Goal: Task Accomplishment & Management: Manage account settings

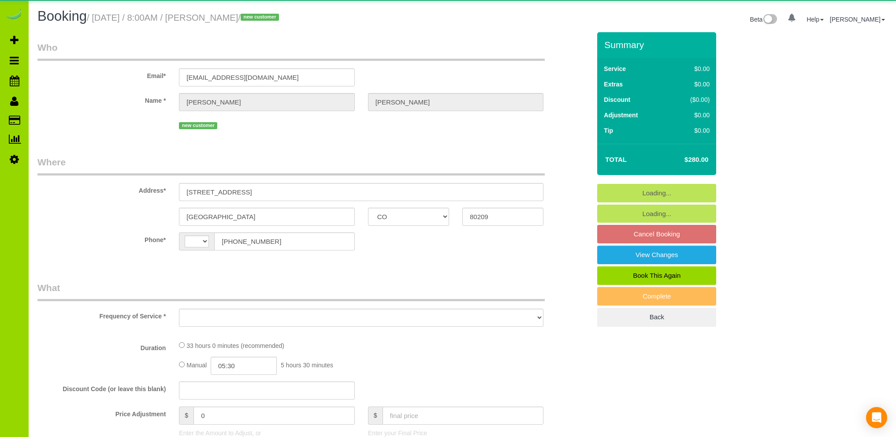
select select "CO"
select select "string:[GEOGRAPHIC_DATA]"
select select "object:558"
select select "string:fspay-1d6445ff-f091-4a0d-b59a-f87bbedac9c4"
select select "number:7"
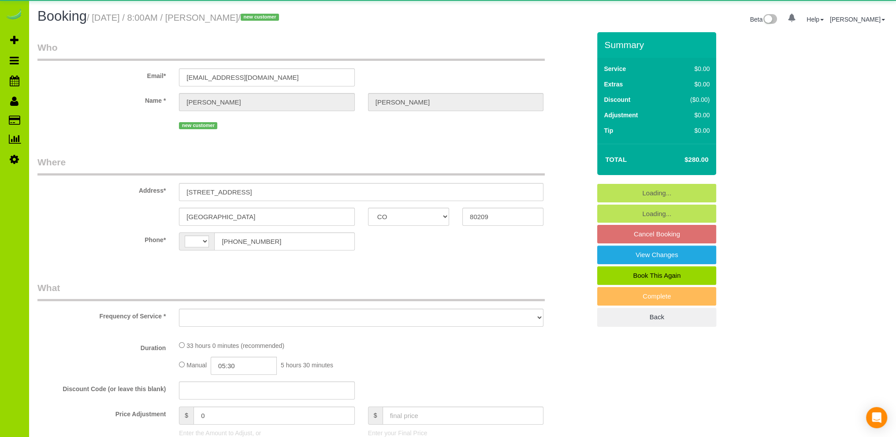
select select "number:17"
select select "object:1220"
select select "6"
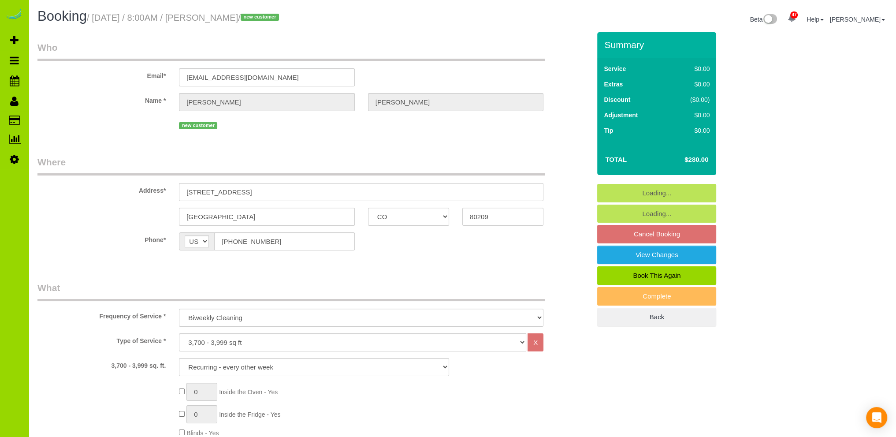
select select "6"
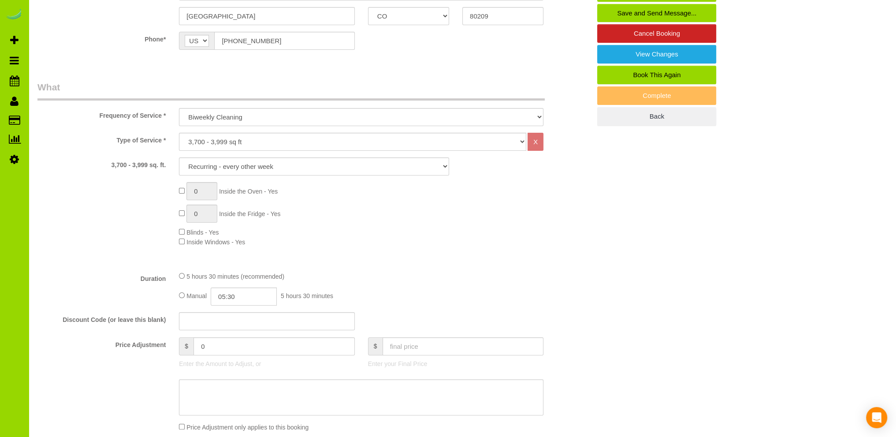
scroll to position [264, 0]
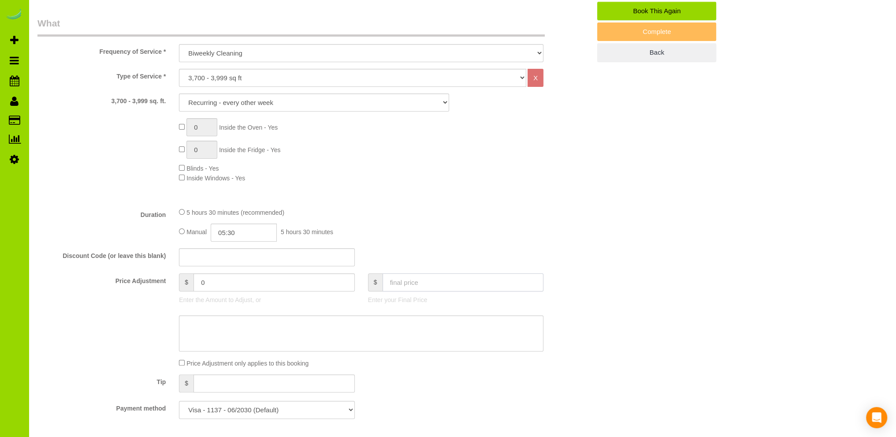
click at [414, 282] on input "text" at bounding box center [462, 282] width 161 height 18
type input "340.00"
type input "60"
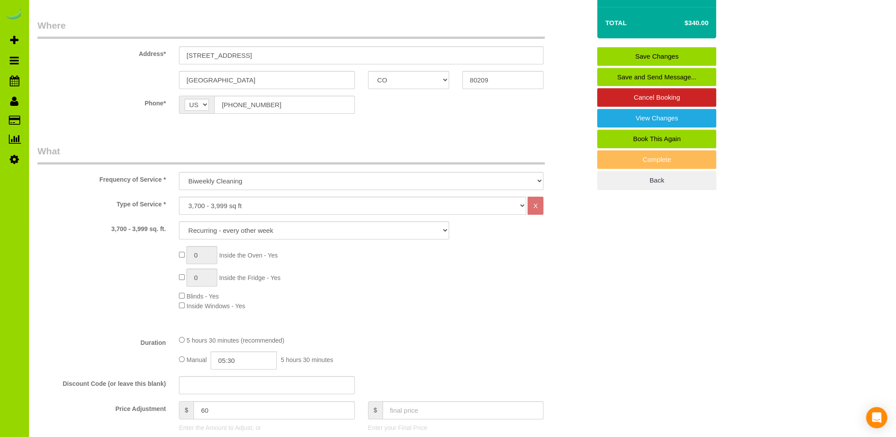
scroll to position [0, 0]
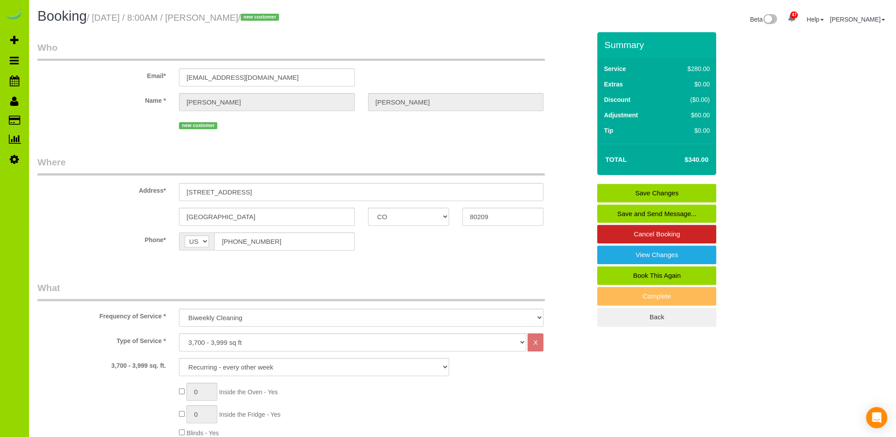
click at [657, 193] on link "Save Changes" at bounding box center [656, 193] width 119 height 19
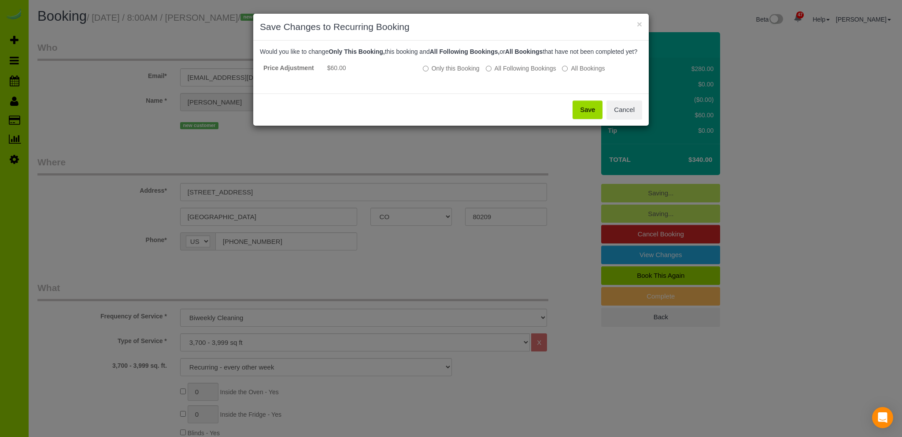
click at [587, 116] on button "Save" at bounding box center [588, 109] width 30 height 19
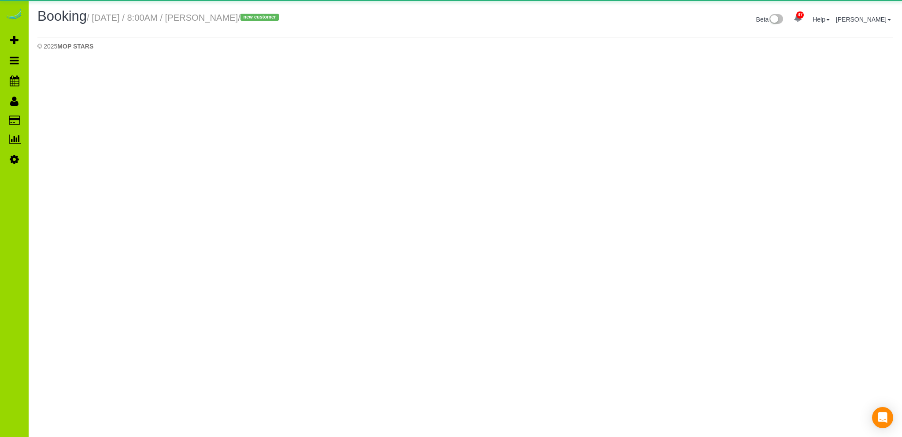
select select "CO"
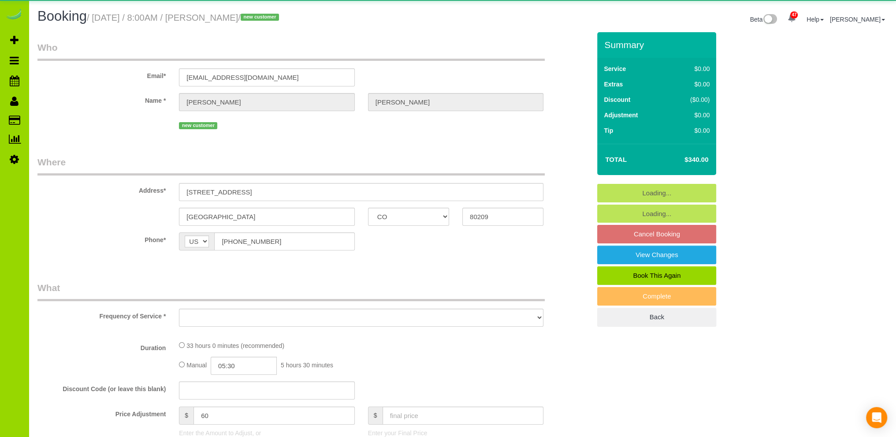
select select "object:2058"
select select "string:fspay-1d6445ff-f091-4a0d-b59a-f87bbedac9c4"
select select "object:2473"
select select "6"
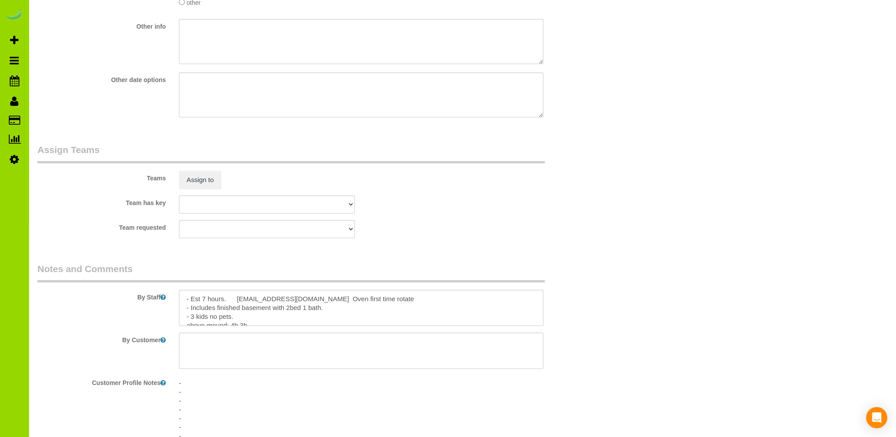
scroll to position [1322, 0]
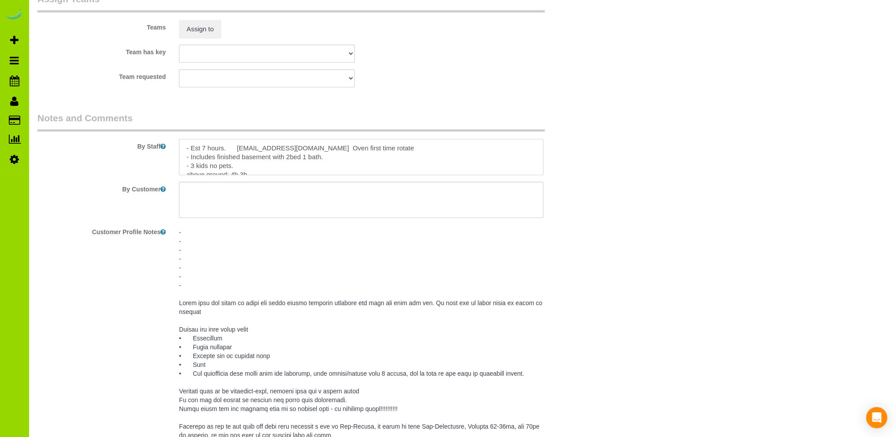
click at [318, 152] on textarea at bounding box center [361, 157] width 364 height 36
click at [289, 159] on textarea at bounding box center [361, 157] width 364 height 36
click at [252, 153] on textarea at bounding box center [361, 157] width 364 height 36
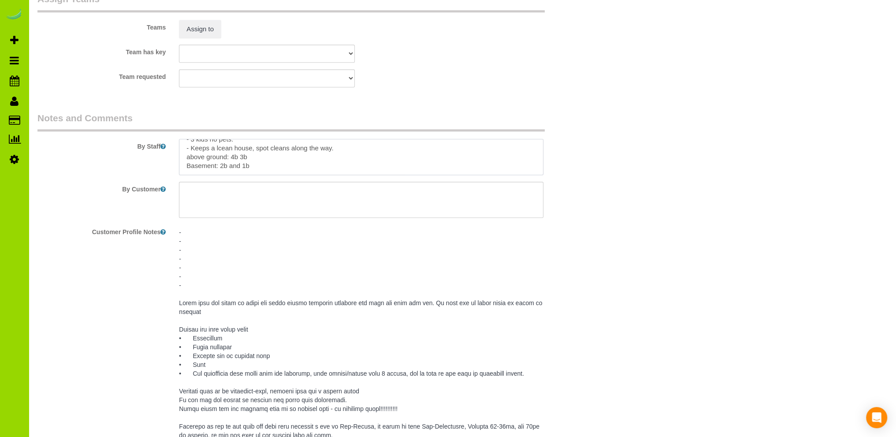
click at [189, 161] on textarea at bounding box center [361, 157] width 364 height 36
click at [240, 169] on textarea at bounding box center [361, 157] width 364 height 36
click at [220, 153] on textarea at bounding box center [361, 157] width 364 height 36
drag, startPoint x: 385, startPoint y: 150, endPoint x: 445, endPoint y: 143, distance: 60.3
click at [386, 149] on textarea at bounding box center [361, 157] width 364 height 36
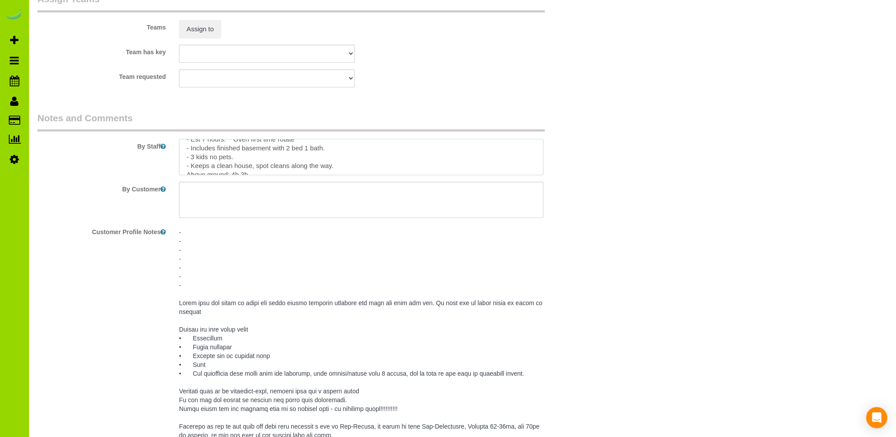
scroll to position [0, 0]
click at [325, 159] on textarea at bounding box center [361, 157] width 364 height 36
click at [250, 168] on textarea at bounding box center [361, 157] width 364 height 36
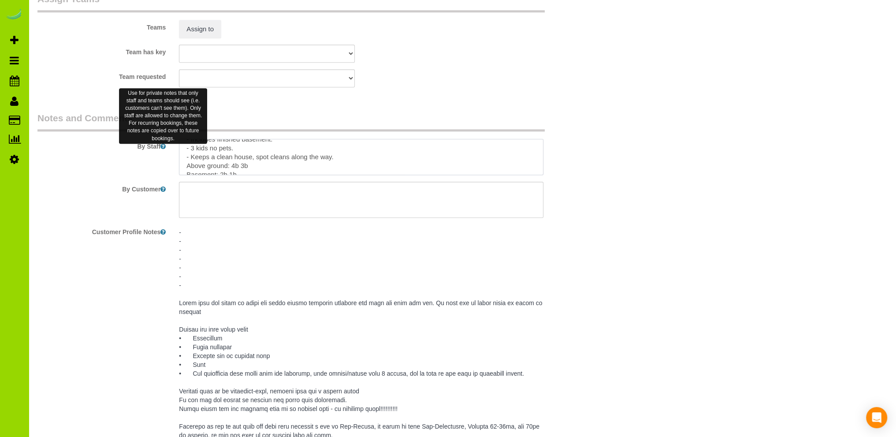
drag, startPoint x: 238, startPoint y: 152, endPoint x: 160, endPoint y: 152, distance: 77.5
click at [160, 152] on div "By Staff" at bounding box center [314, 142] width 566 height 63
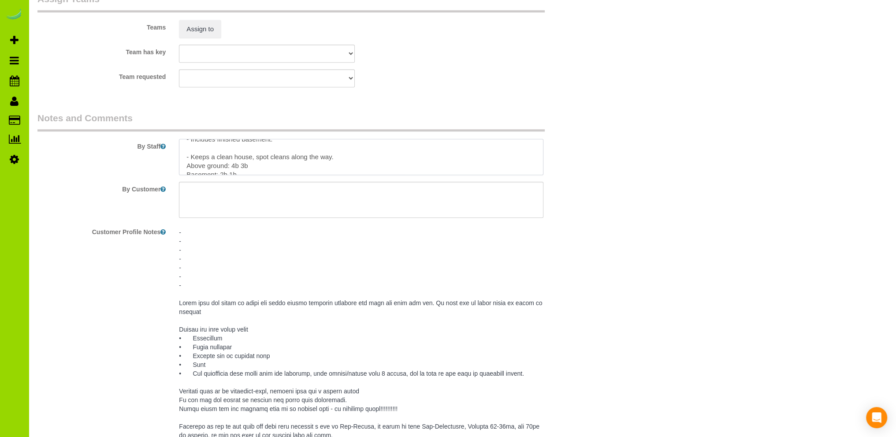
click at [337, 159] on textarea at bounding box center [361, 157] width 364 height 36
paste textarea "- 3 kids no pets."
click at [191, 166] on textarea at bounding box center [361, 157] width 364 height 36
click at [286, 171] on textarea at bounding box center [361, 157] width 364 height 36
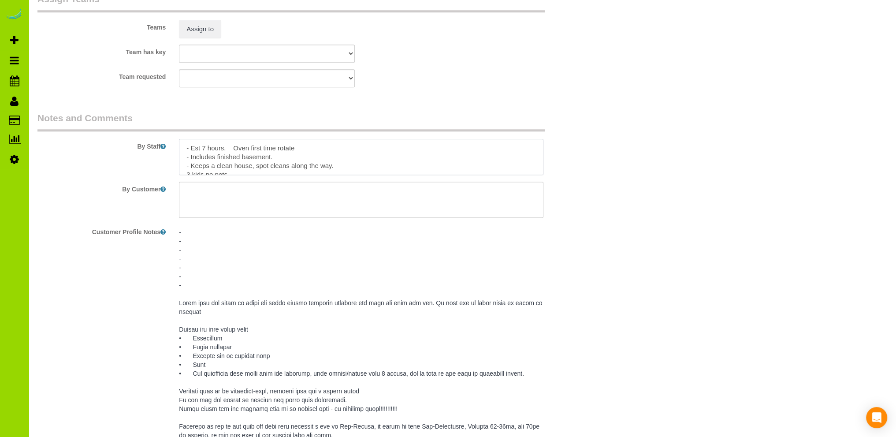
click at [370, 168] on textarea at bounding box center [361, 157] width 364 height 36
type textarea "- Est 7 hours. Oven first time rotate - Includes finished basement. - Keeps a c…"
click at [470, 246] on pre at bounding box center [361, 356] width 364 height 256
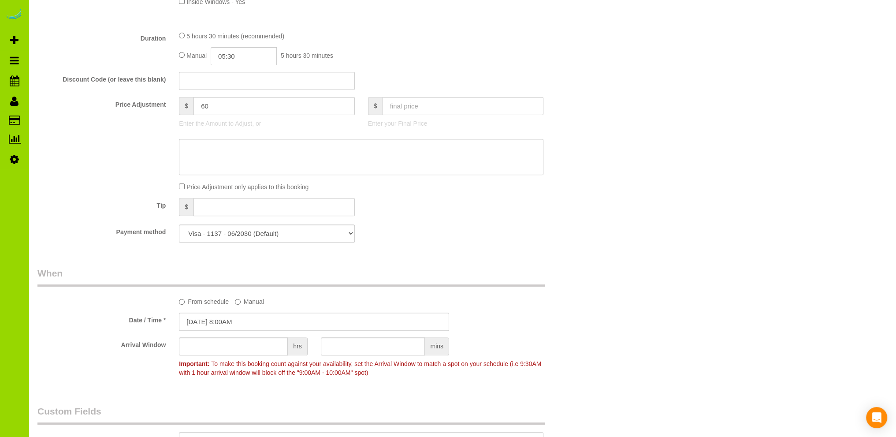
scroll to position [176, 0]
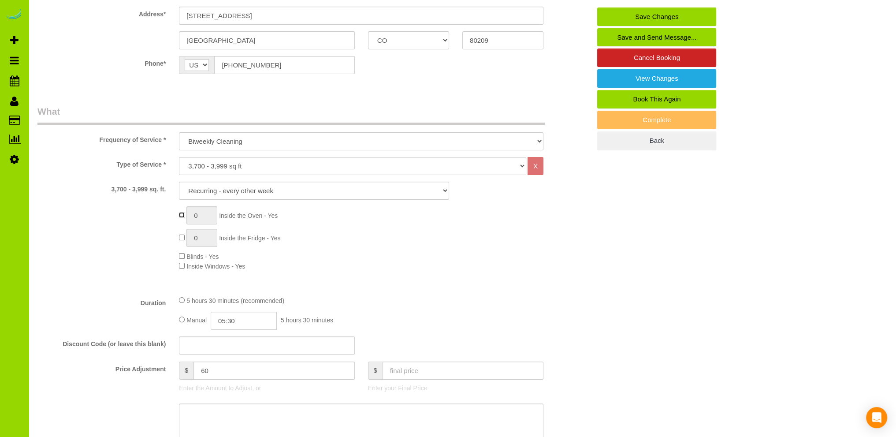
type input "1"
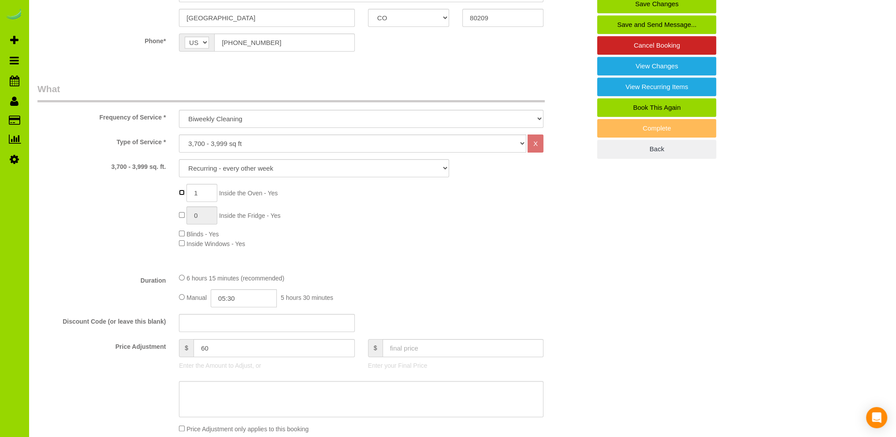
scroll to position [264, 0]
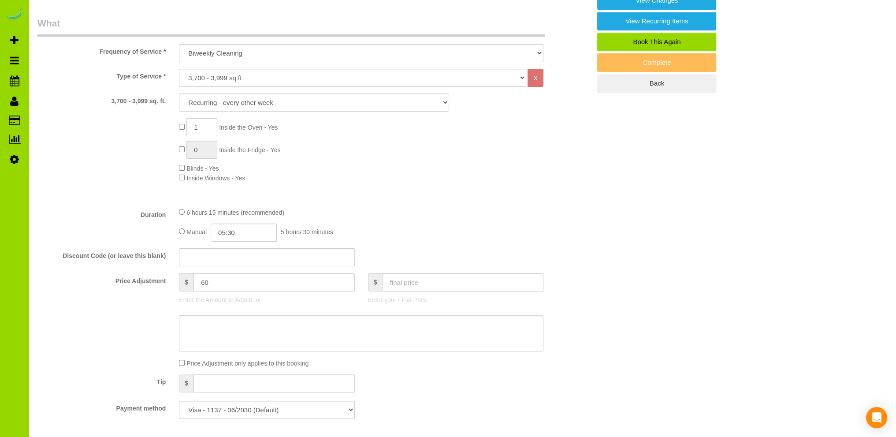
click at [418, 283] on input "text" at bounding box center [462, 282] width 161 height 18
type input "340"
click at [467, 213] on div "6 hours 15 minutes (recommended)" at bounding box center [361, 212] width 364 height 10
type input "10"
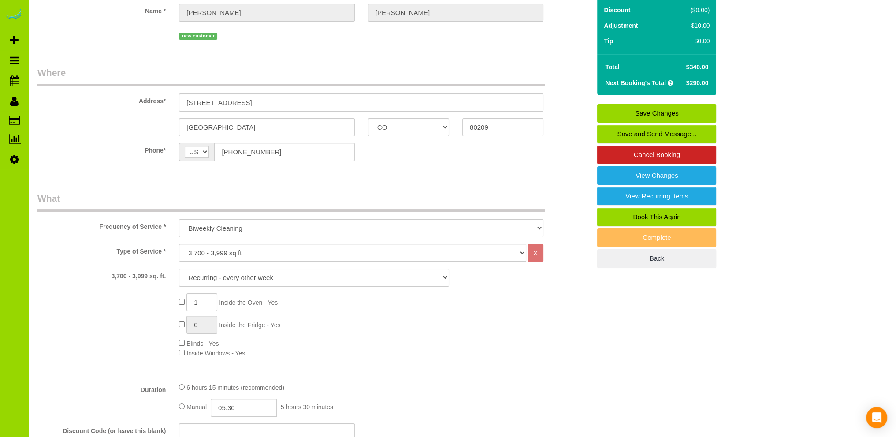
scroll to position [88, 0]
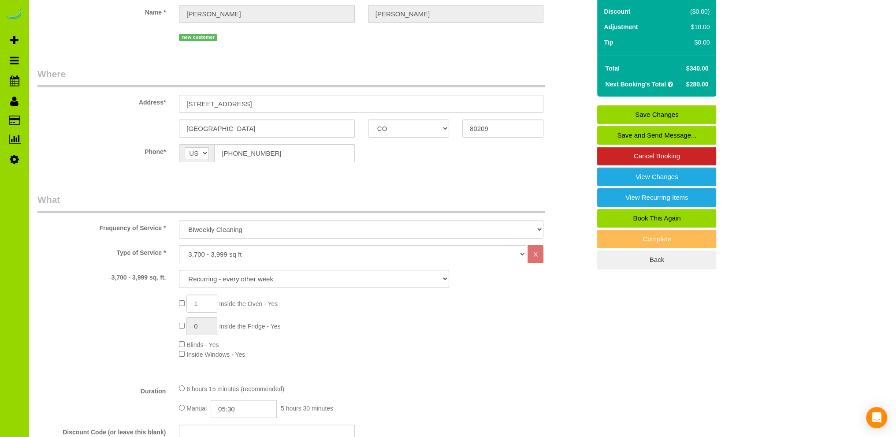
click at [642, 111] on link "Save Changes" at bounding box center [656, 114] width 119 height 19
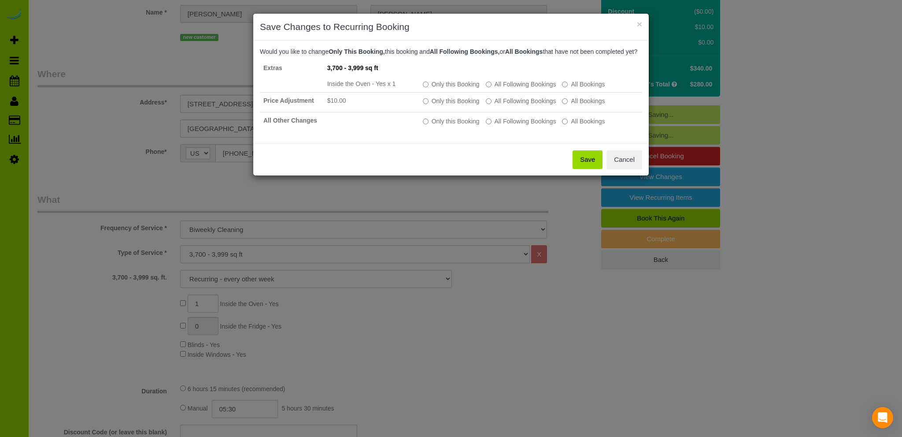
drag, startPoint x: 586, startPoint y: 166, endPoint x: 560, endPoint y: 165, distance: 25.6
click at [586, 165] on button "Save" at bounding box center [588, 159] width 30 height 19
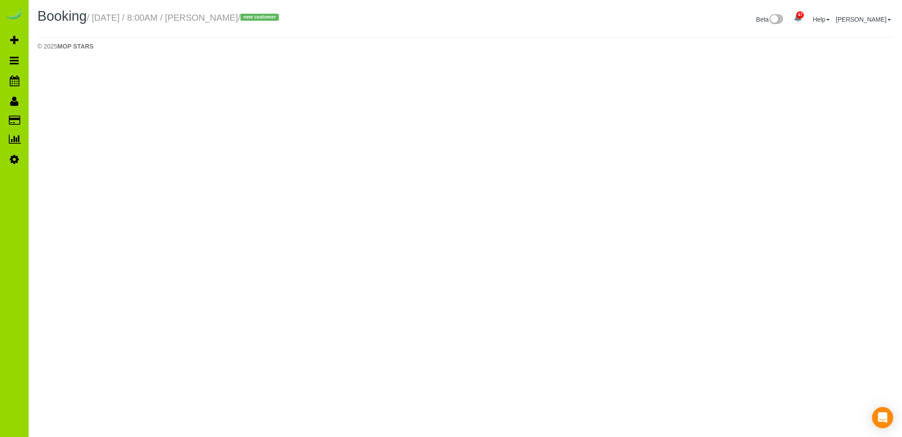
select select "CO"
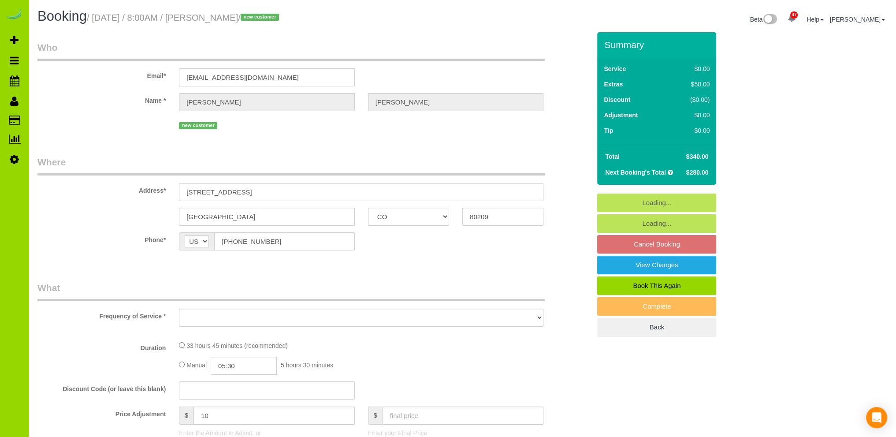
select select "object:3744"
select select "string:fspay-1d6445ff-f091-4a0d-b59a-f87bbedac9c4"
select select "6"
select select "number:7"
select select "number:17"
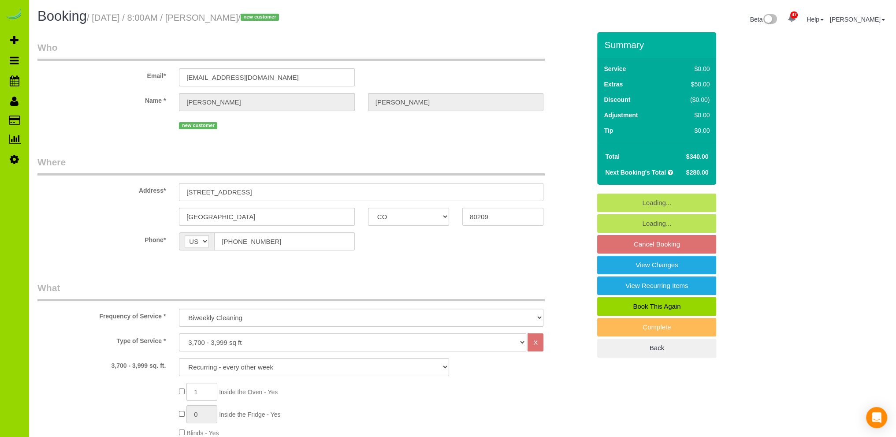
select select "6"
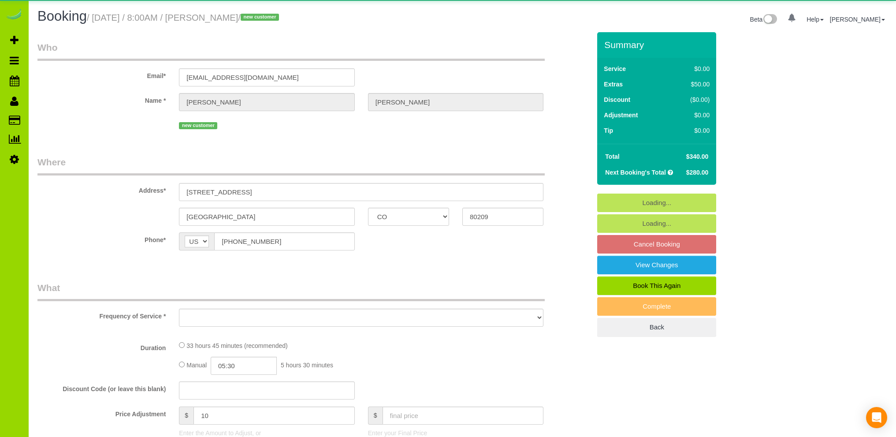
select select "CO"
select select "number:7"
select select "number:17"
select select "object:1070"
select select "6"
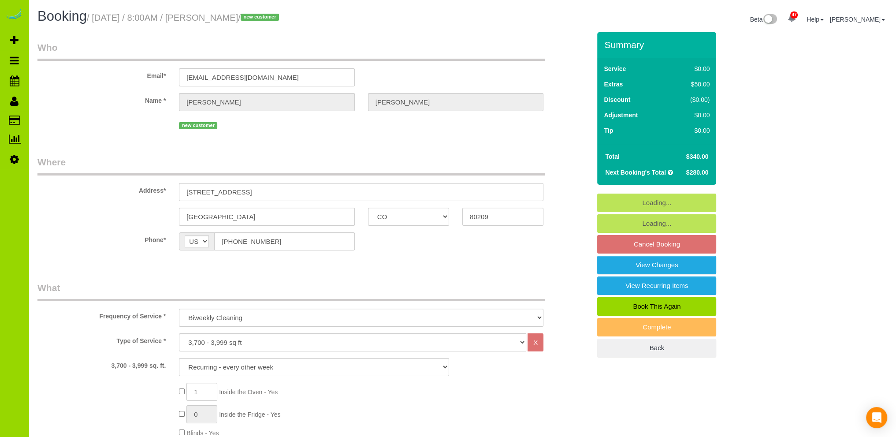
select select "object:1258"
select select "6"
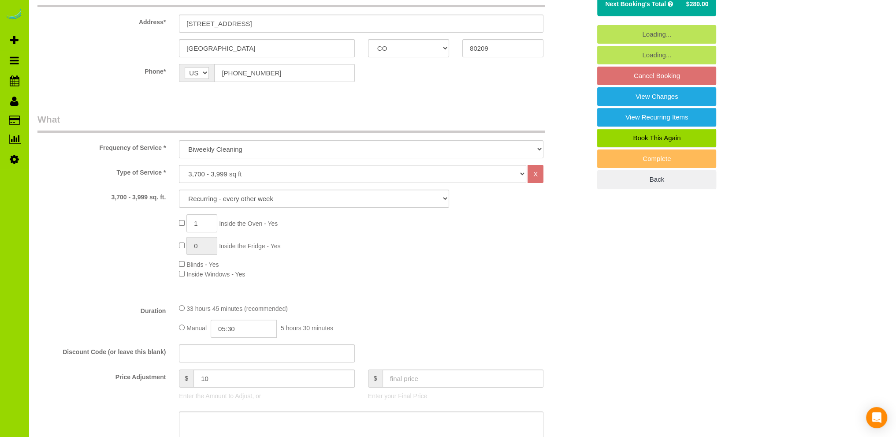
scroll to position [176, 0]
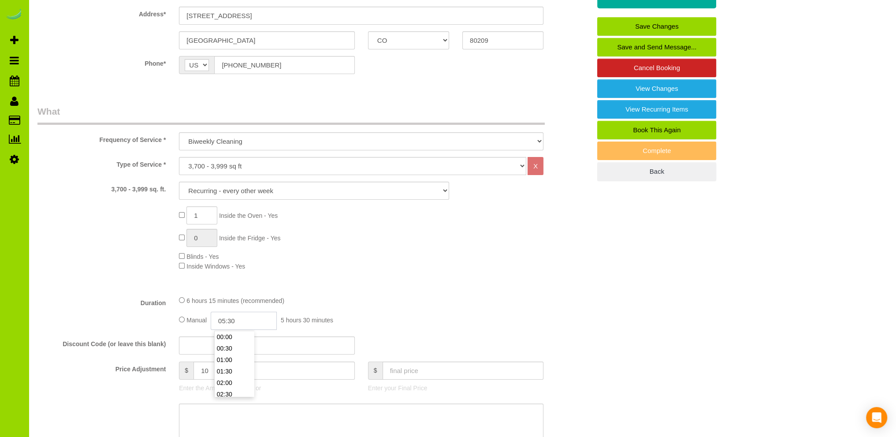
click at [236, 320] on input "05:30" at bounding box center [244, 320] width 66 height 18
type input "03:30"
click at [230, 352] on li "03:30" at bounding box center [234, 354] width 39 height 11
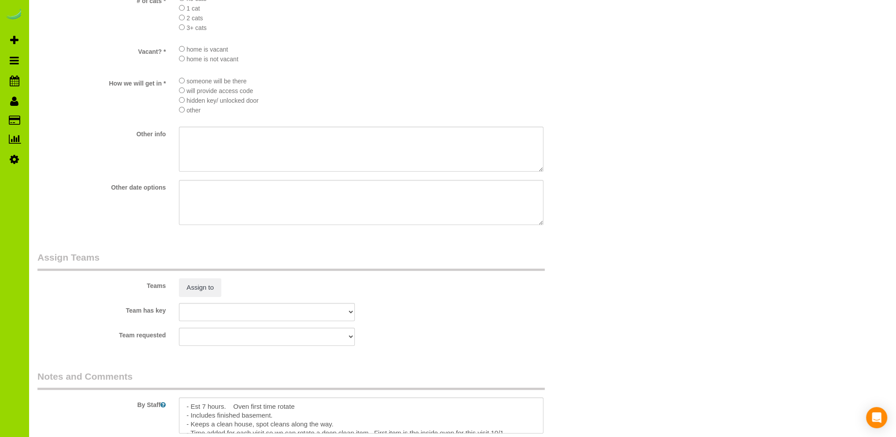
scroll to position [1146, 0]
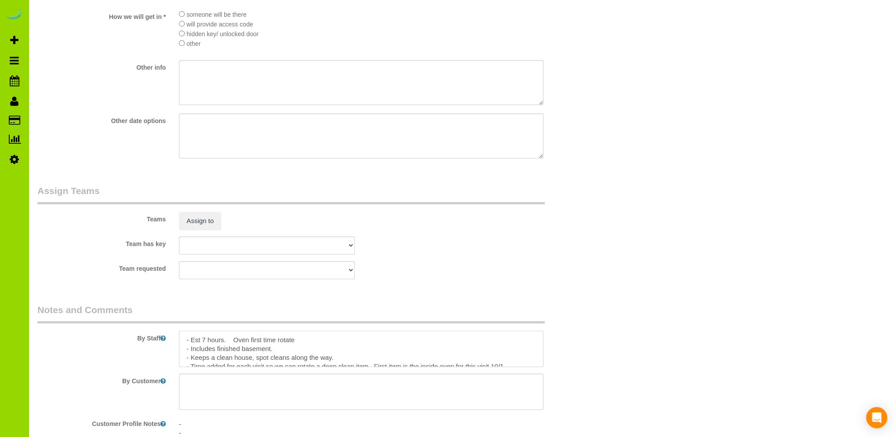
click at [301, 342] on textarea at bounding box center [361, 348] width 364 height 36
click at [503, 351] on textarea at bounding box center [361, 348] width 364 height 36
drag, startPoint x: 234, startPoint y: 343, endPoint x: 177, endPoint y: 344, distance: 57.3
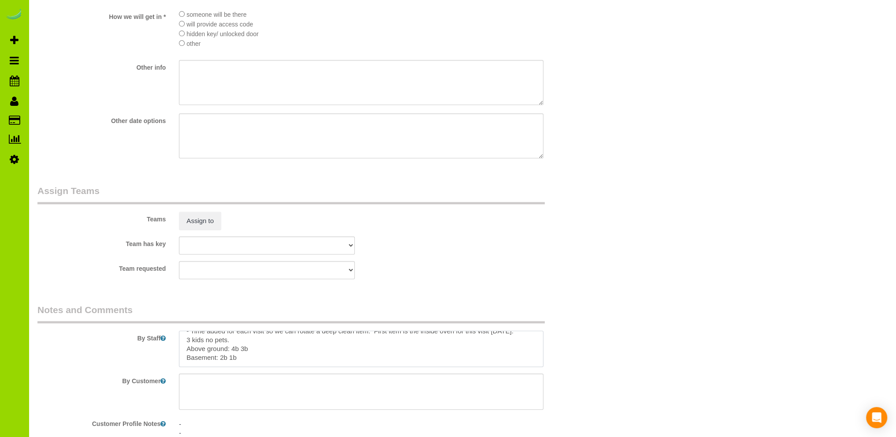
click at [177, 344] on div at bounding box center [361, 348] width 378 height 36
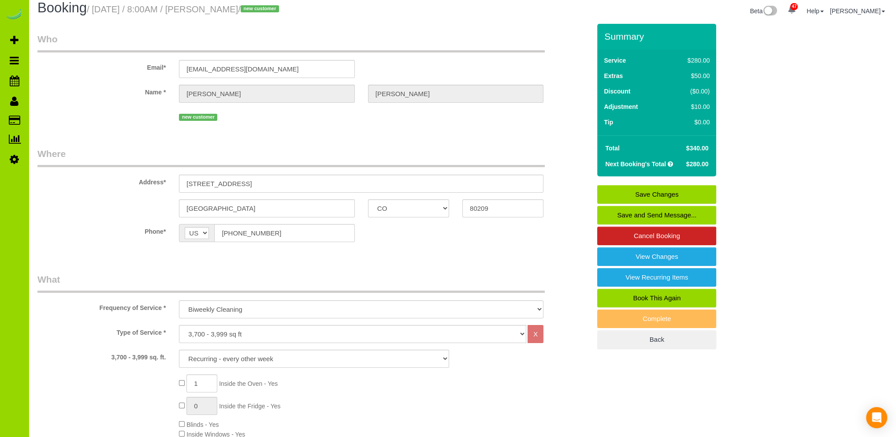
scroll to position [0, 0]
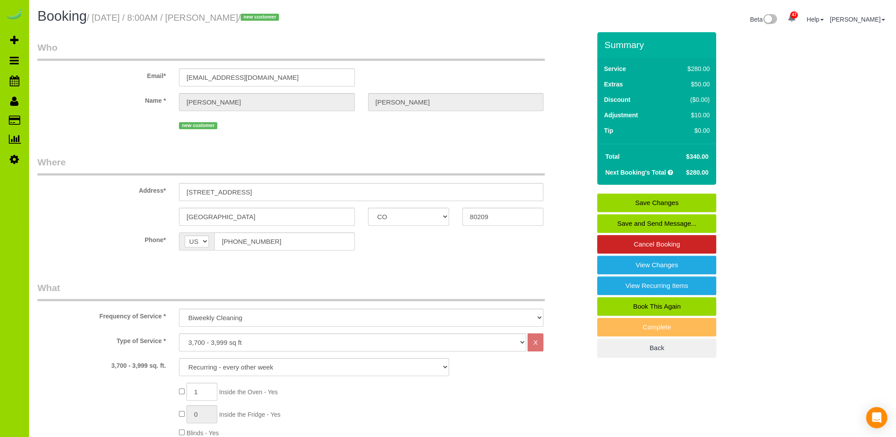
type textarea "- Est 7 hours. - Includes finished basement. - Keeps a clean house, spot cleans…"
click at [643, 201] on link "Save Changes" at bounding box center [656, 202] width 119 height 19
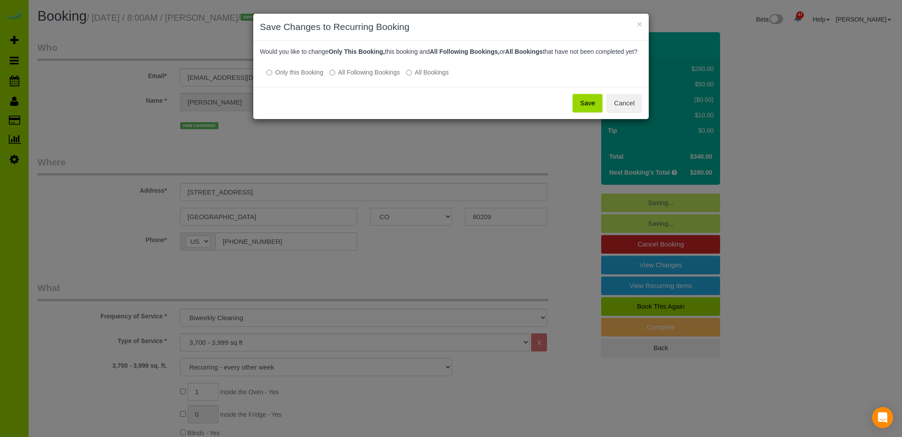
click at [586, 109] on button "Save" at bounding box center [588, 103] width 30 height 19
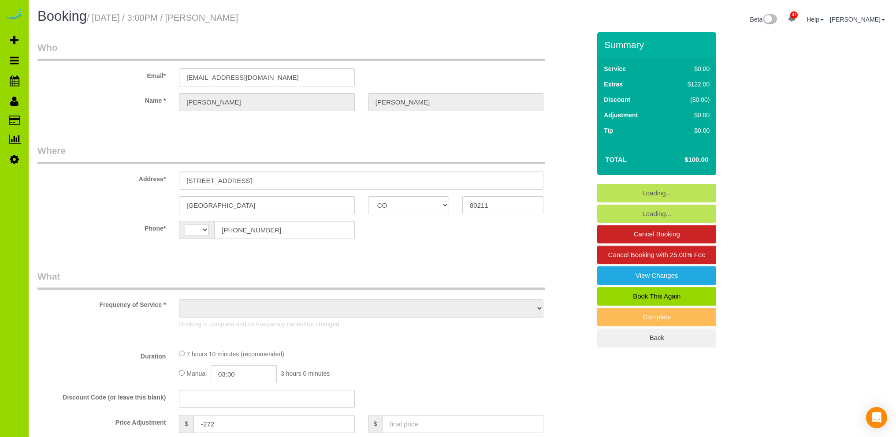
select select "CO"
select select "string:US"
select select "object:1146"
select select "number:3"
select select "number:16"
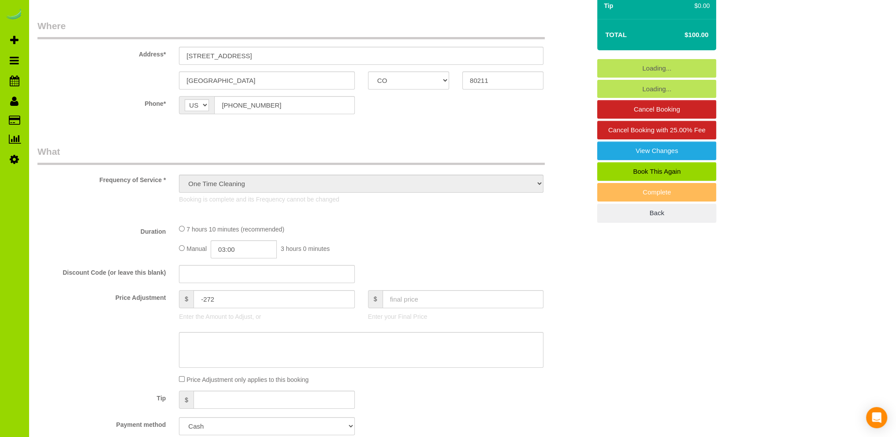
select select "object:1214"
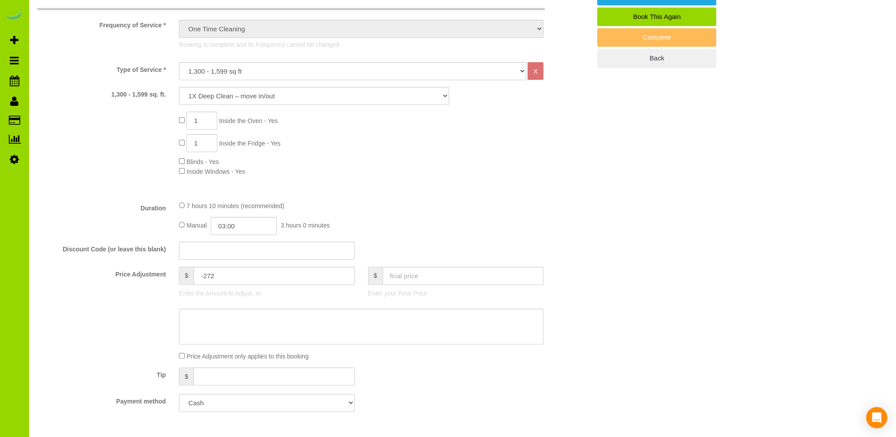
scroll to position [441, 0]
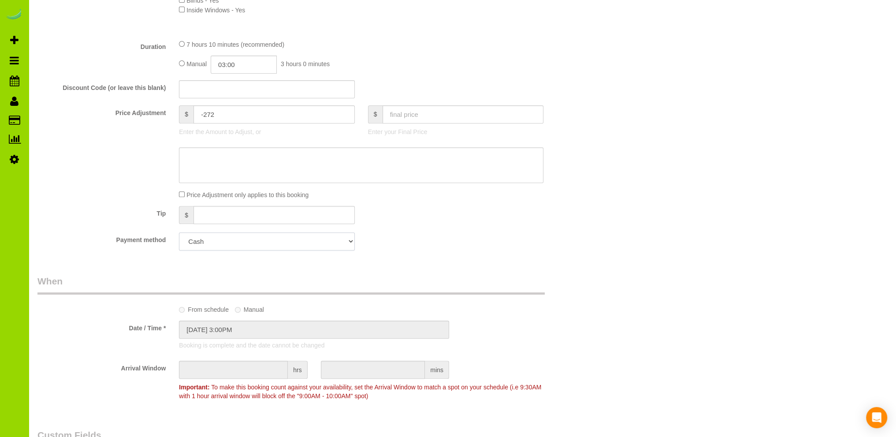
click at [344, 239] on select "Add Credit Card Cash Check Paypal" at bounding box center [266, 241] width 175 height 18
click at [419, 233] on div "Payment method Add Credit Card Cash Check Paypal" at bounding box center [314, 241] width 566 height 18
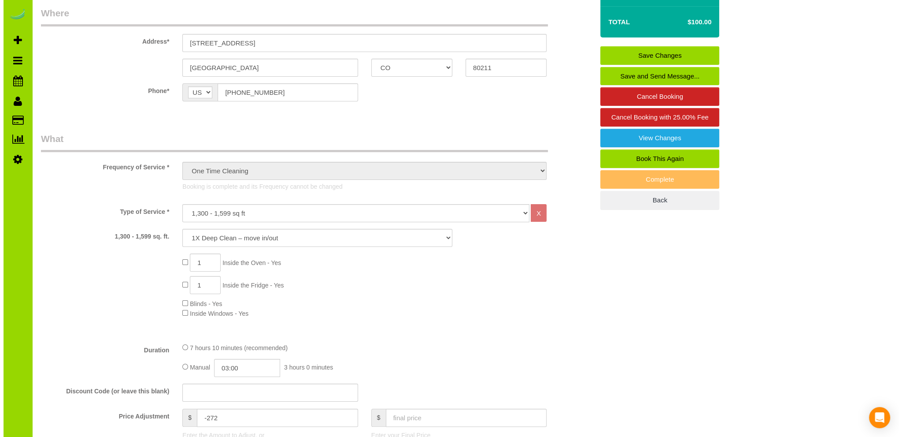
scroll to position [0, 0]
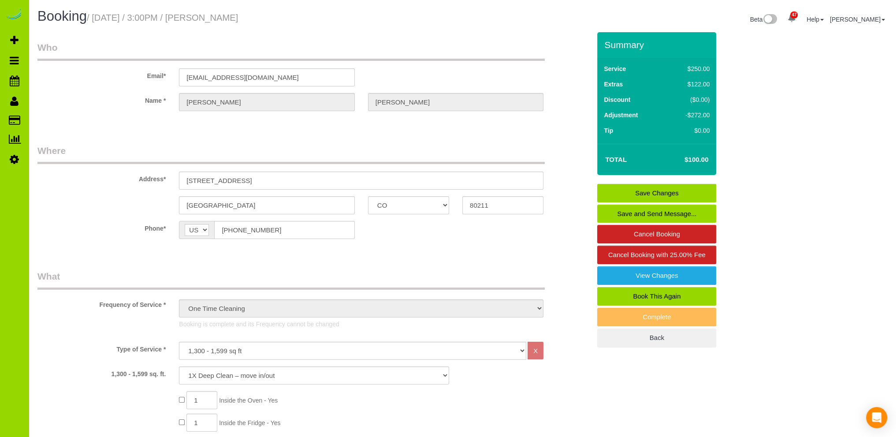
click at [656, 209] on link "Save and Send Message..." at bounding box center [656, 213] width 119 height 19
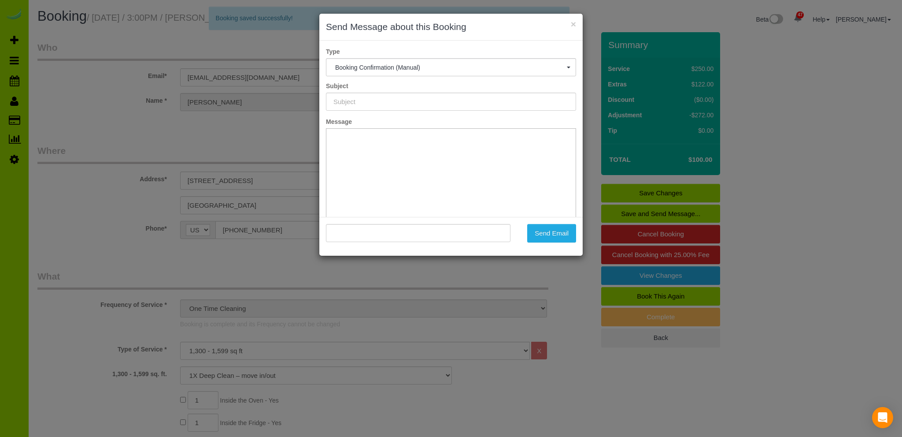
type input "Booking Confirmed - Please add your credit card"
type input ""Dane Hiett" <danephiett@gmail.com>"
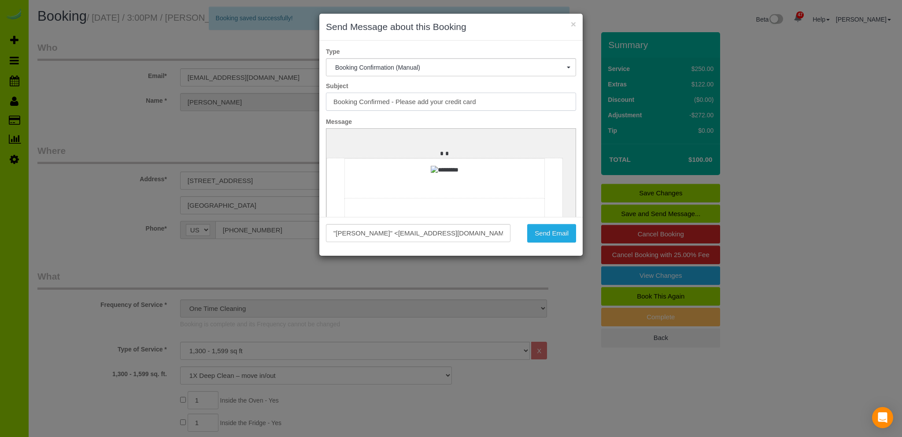
click at [396, 100] on input "Booking Confirmed - Please add your credit card" at bounding box center [451, 102] width 250 height 18
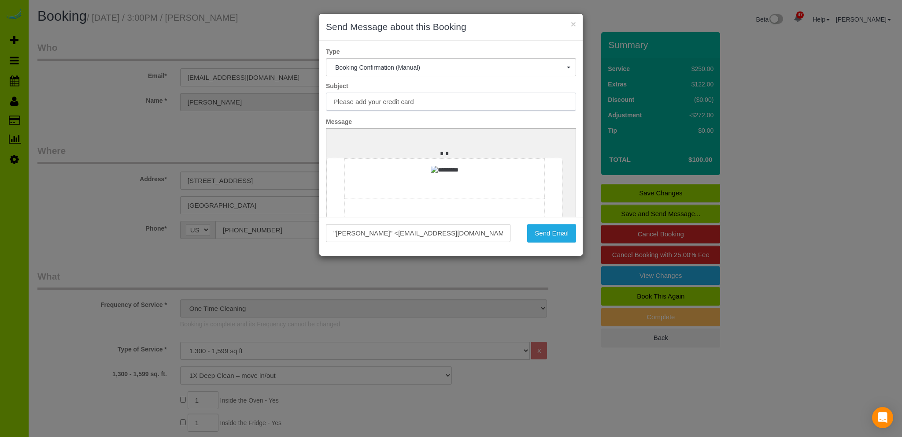
type input "Please add your credit card"
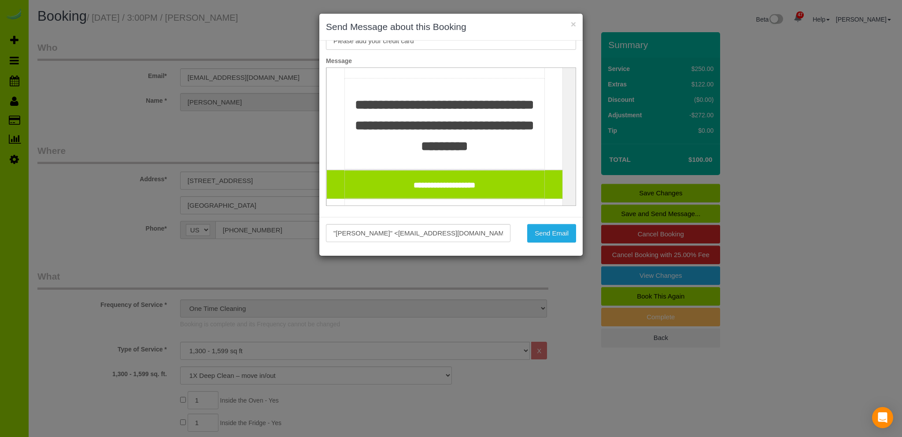
scroll to position [65, 0]
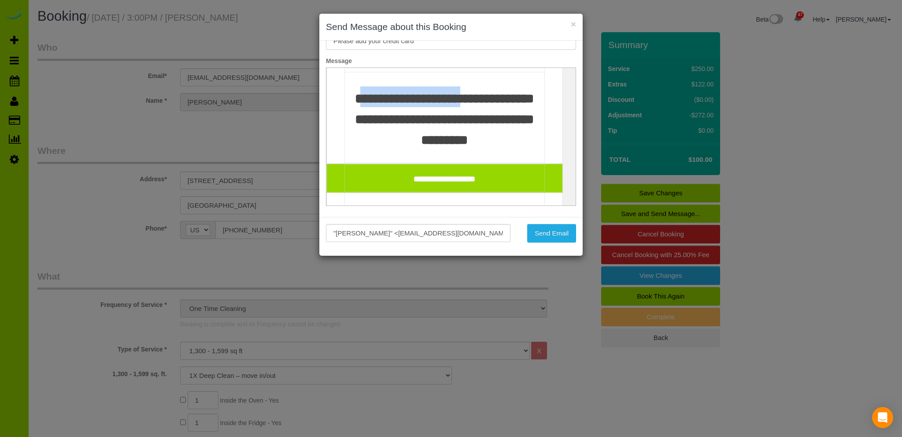
drag, startPoint x: 384, startPoint y: 118, endPoint x: 382, endPoint y: 90, distance: 28.3
click at [382, 90] on td "**********" at bounding box center [445, 117] width 200 height 91
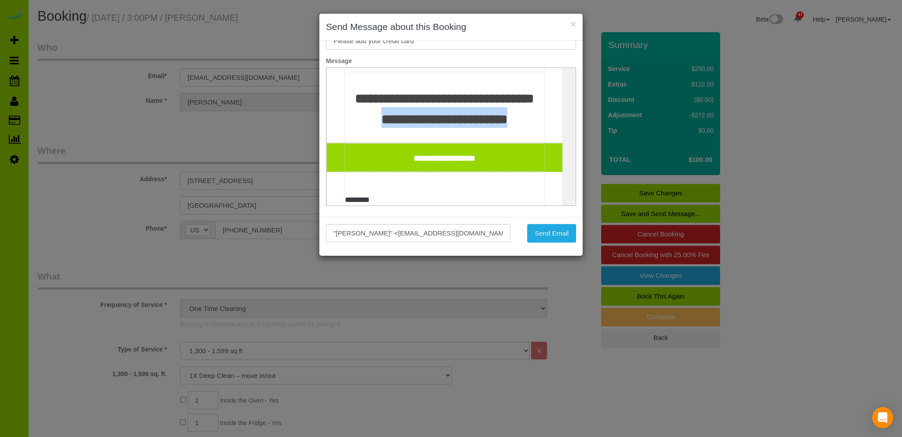
drag, startPoint x: 518, startPoint y: 147, endPoint x: 491, endPoint y: 124, distance: 35.6
click at [491, 124] on td "**********" at bounding box center [445, 107] width 200 height 70
click at [524, 139] on td "**********" at bounding box center [445, 107] width 200 height 70
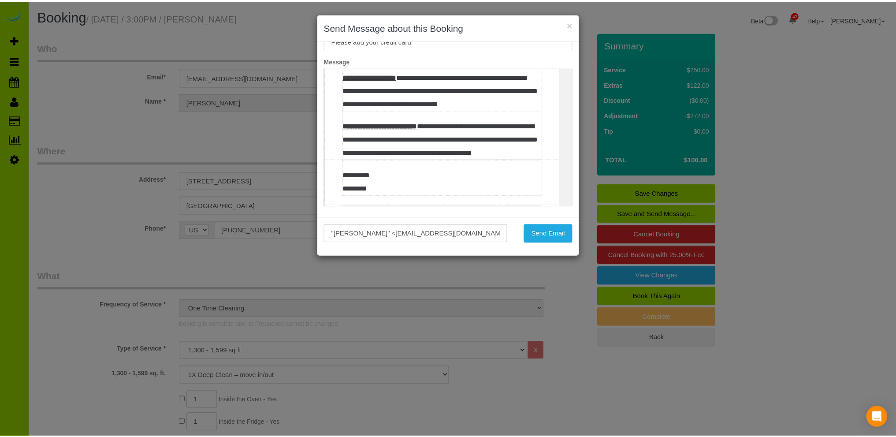
scroll to position [416, 0]
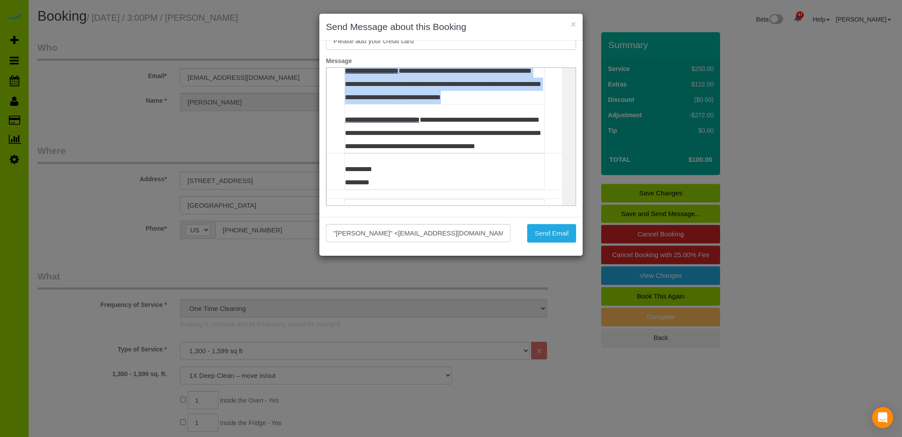
drag, startPoint x: 521, startPoint y: 125, endPoint x: 344, endPoint y: 99, distance: 178.6
click at [345, 99] on table "**********" at bounding box center [445, 104] width 200 height 98
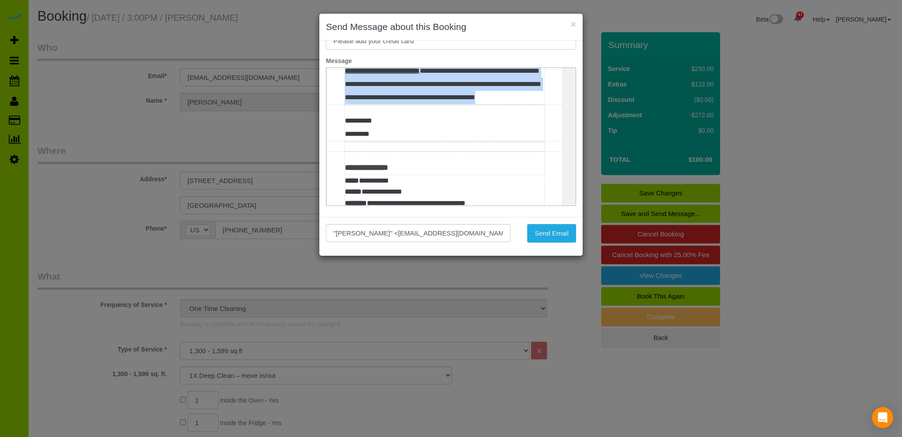
drag, startPoint x: 391, startPoint y: 136, endPoint x: 344, endPoint y: 97, distance: 61.3
click at [345, 97] on table "**********" at bounding box center [445, 79] width 200 height 49
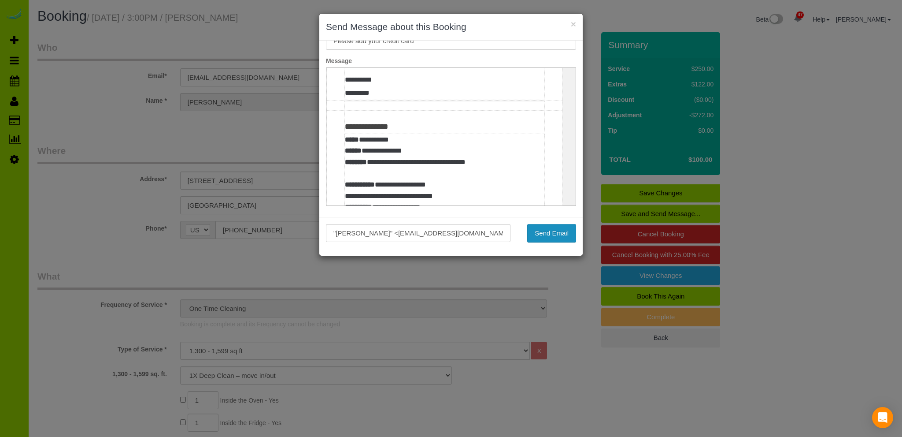
click at [545, 232] on button "Send Email" at bounding box center [551, 233] width 49 height 19
